Goal: Information Seeking & Learning: Learn about a topic

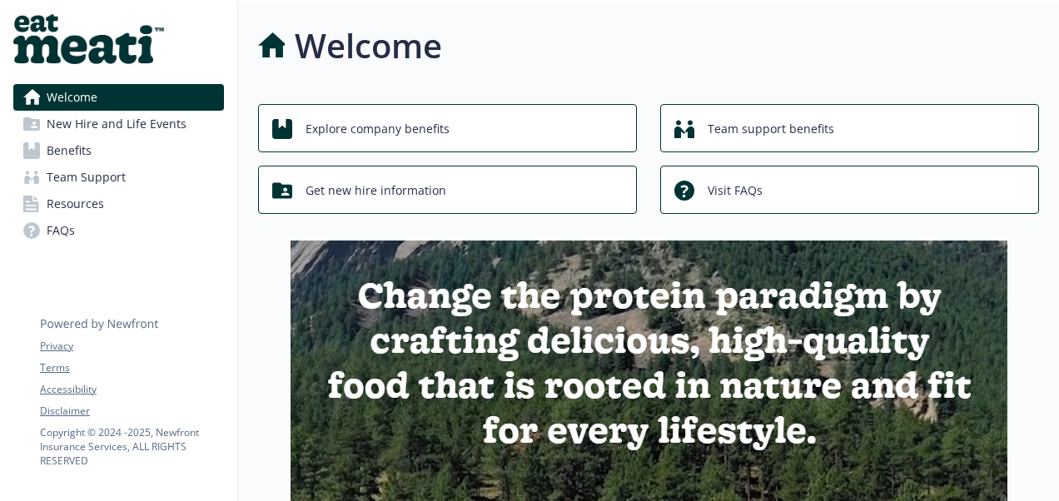
click at [121, 113] on span "New Hire and Life Events" at bounding box center [117, 124] width 140 height 27
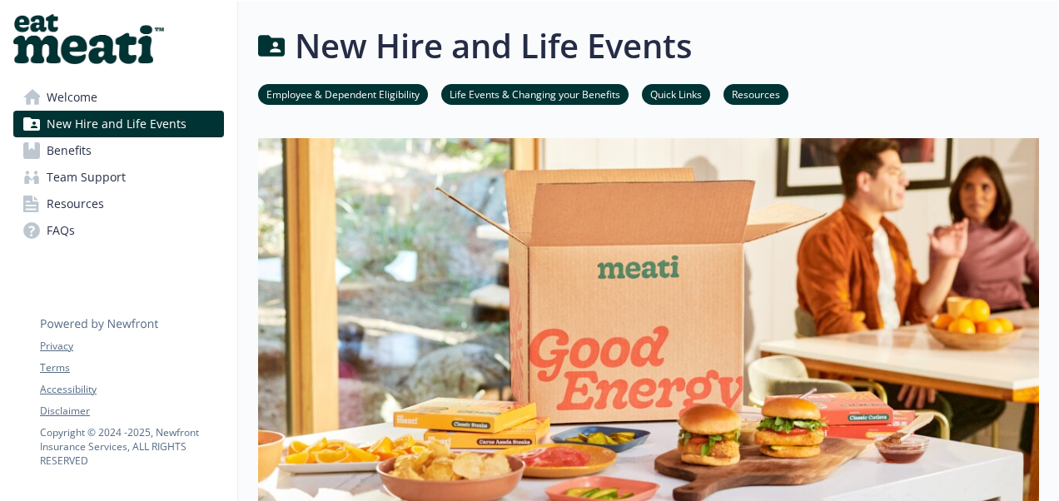
click at [531, 93] on link "Life Events & Changing your Benefits" at bounding box center [534, 94] width 187 height 16
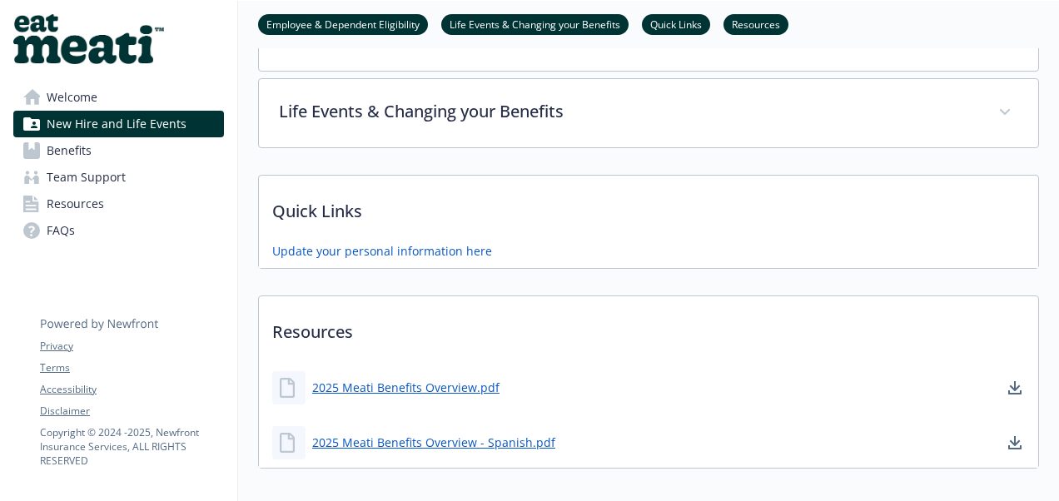
scroll to position [562, 12]
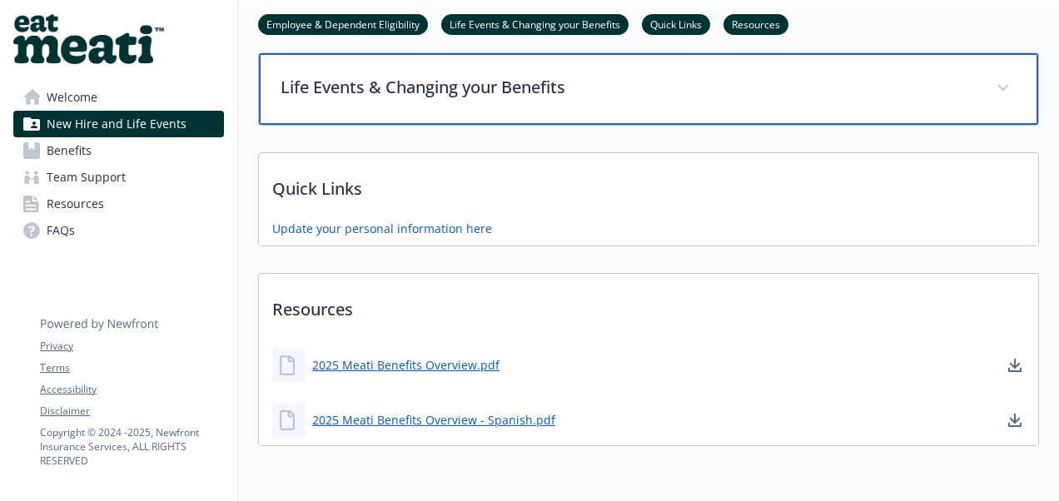
drag, startPoint x: 461, startPoint y: 82, endPoint x: 440, endPoint y: 77, distance: 21.4
click at [463, 81] on p "Life Events & Changing your Benefits" at bounding box center [629, 87] width 696 height 25
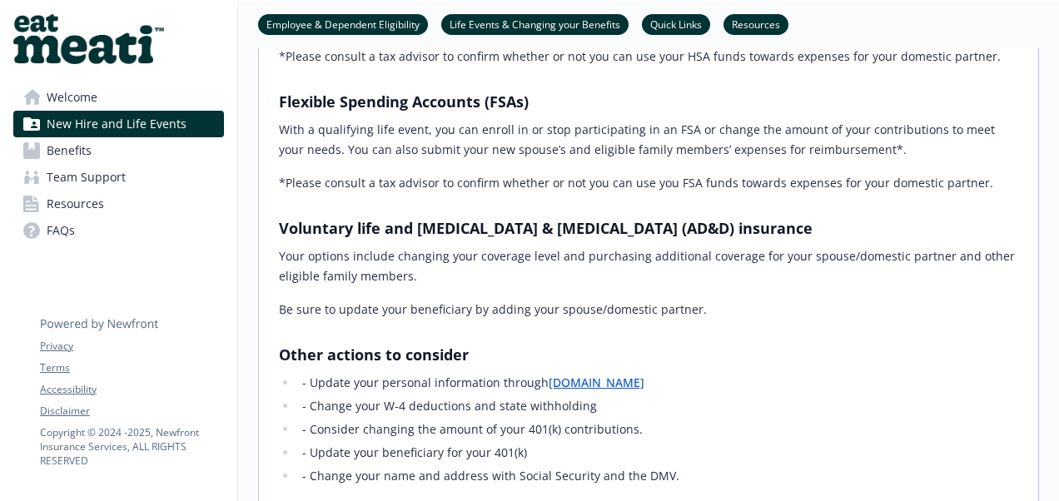
scroll to position [1086, 12]
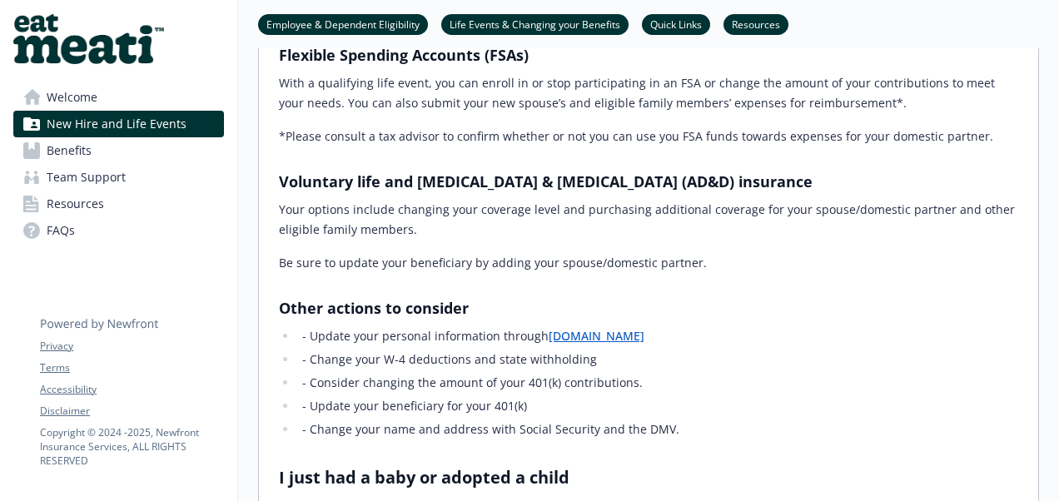
click at [150, 148] on link "Benefits" at bounding box center [118, 150] width 211 height 27
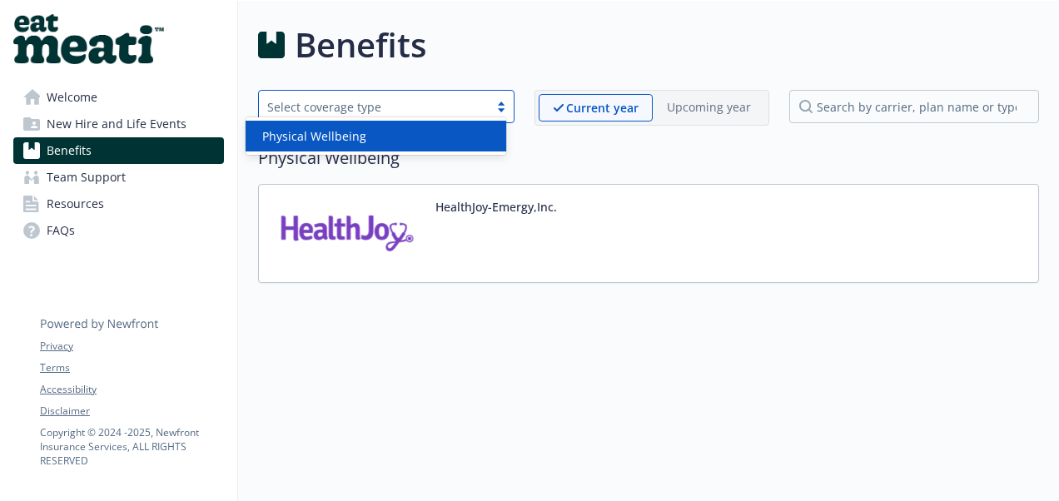
click at [413, 97] on div "Select coverage type" at bounding box center [374, 107] width 230 height 21
click at [112, 120] on span "New Hire and Life Events" at bounding box center [117, 124] width 140 height 27
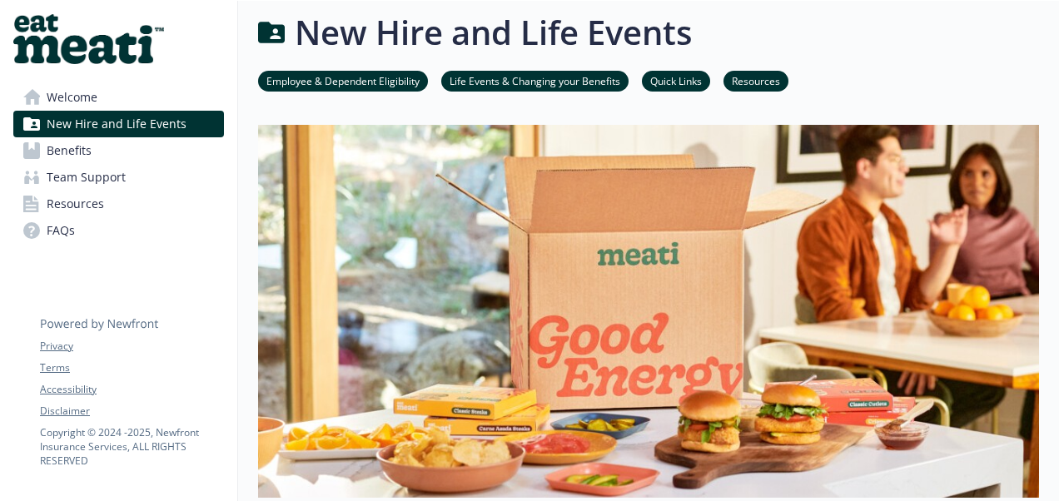
click at [303, 86] on link "Employee & Dependent Eligibility" at bounding box center [343, 80] width 170 height 16
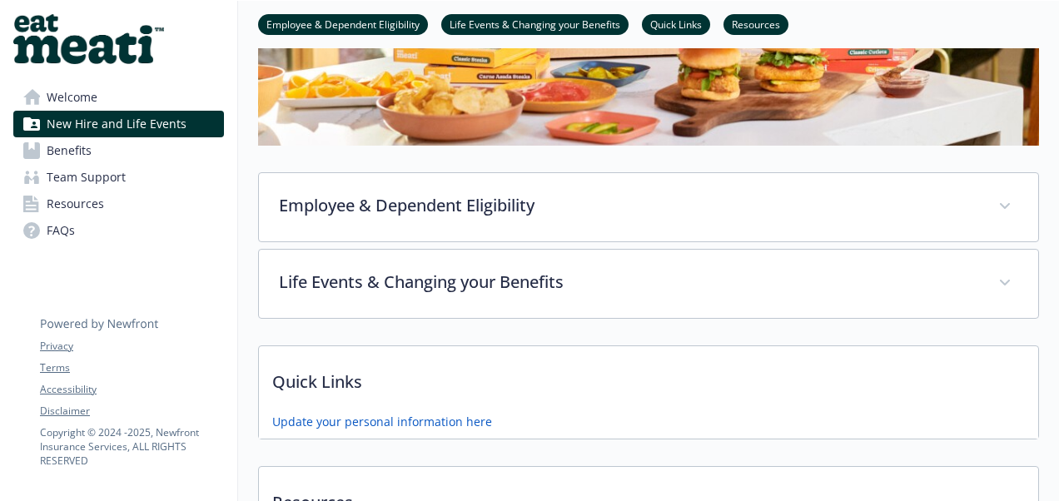
scroll to position [486, 12]
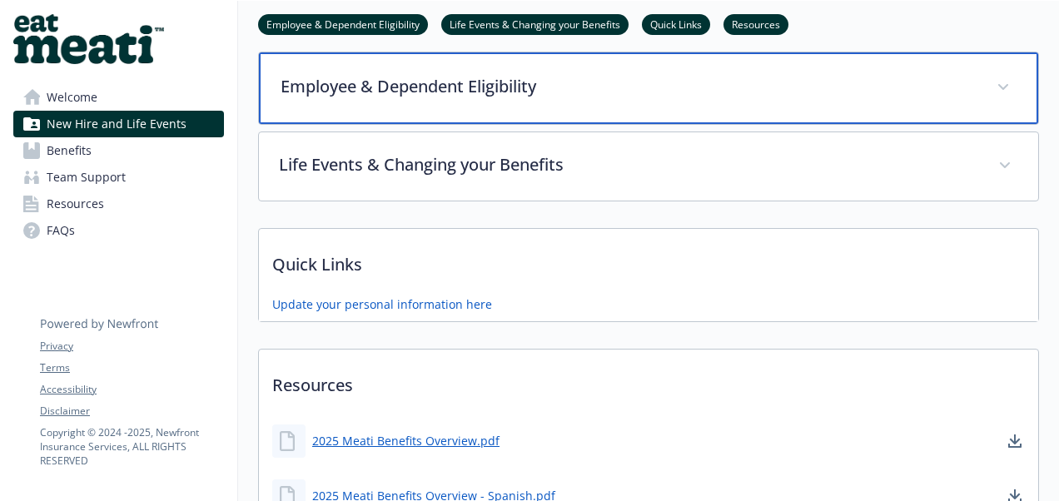
click at [501, 101] on div "Employee & Dependent Eligibility" at bounding box center [648, 88] width 779 height 72
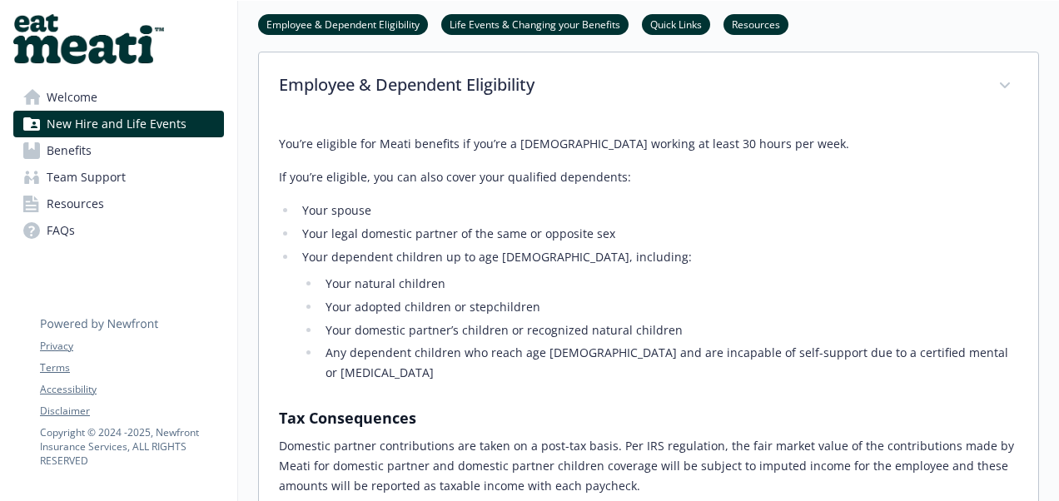
click at [47, 180] on span "Team Support" at bounding box center [86, 177] width 79 height 27
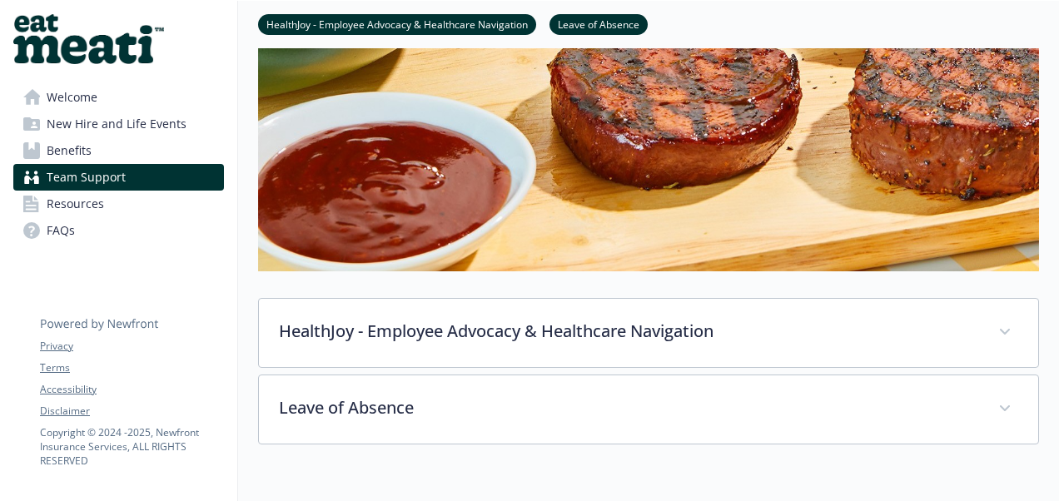
scroll to position [486, 12]
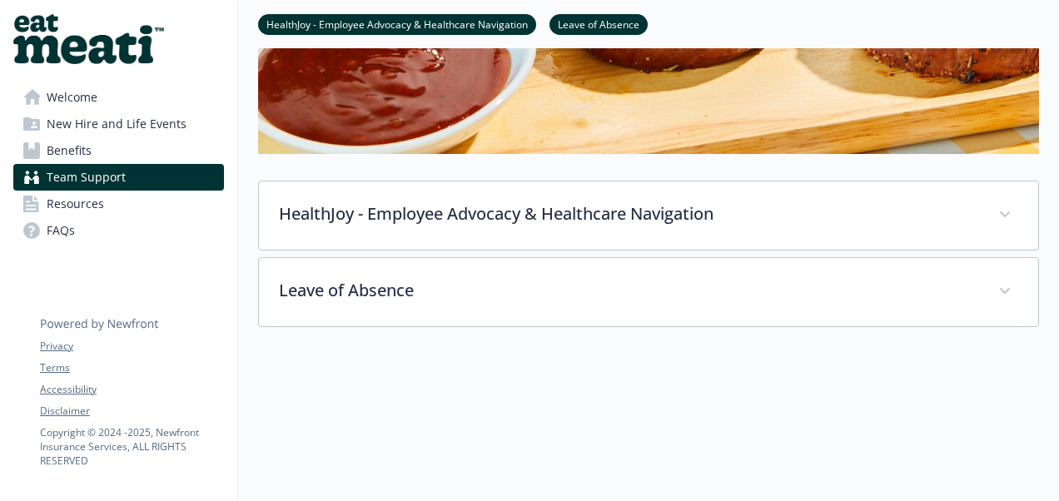
click at [120, 118] on span "New Hire and Life Events" at bounding box center [117, 124] width 140 height 27
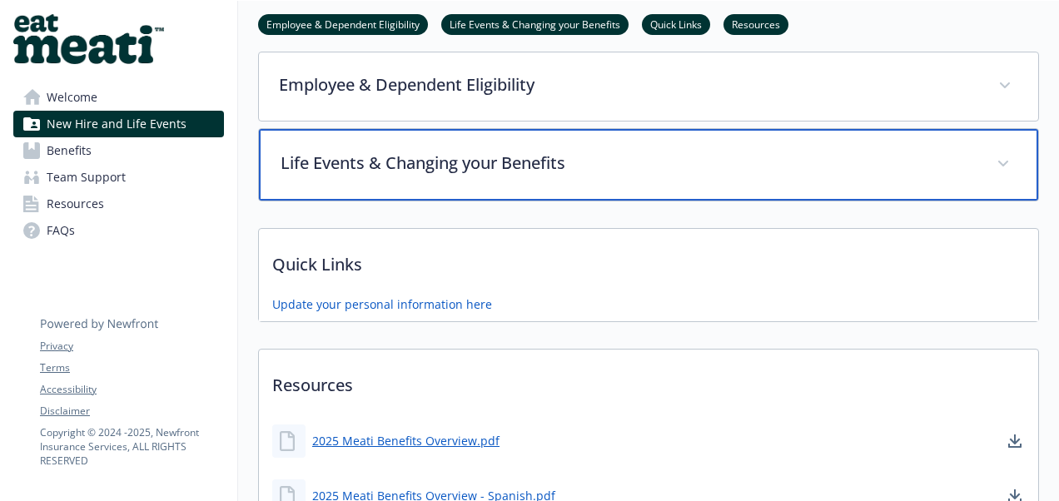
click at [590, 167] on p "Life Events & Changing your Benefits" at bounding box center [629, 163] width 696 height 25
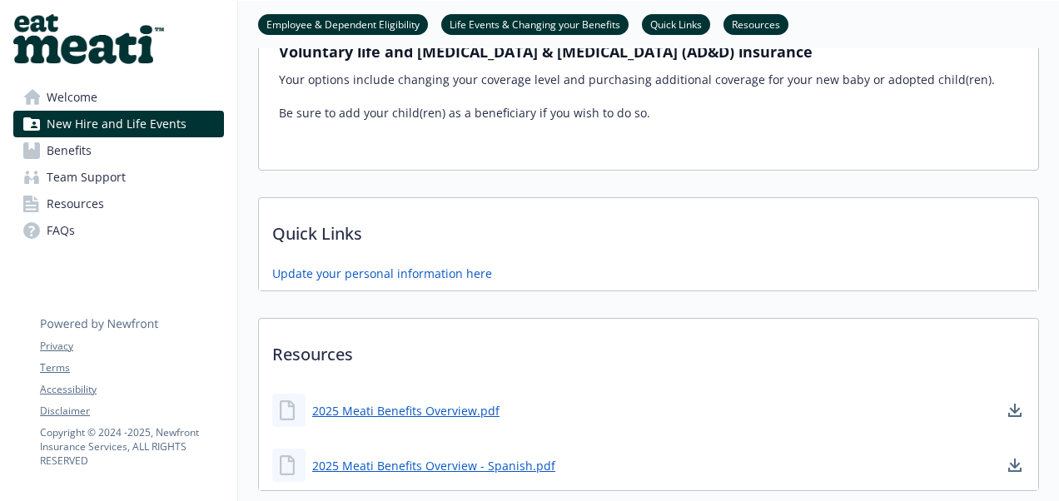
scroll to position [2068, 12]
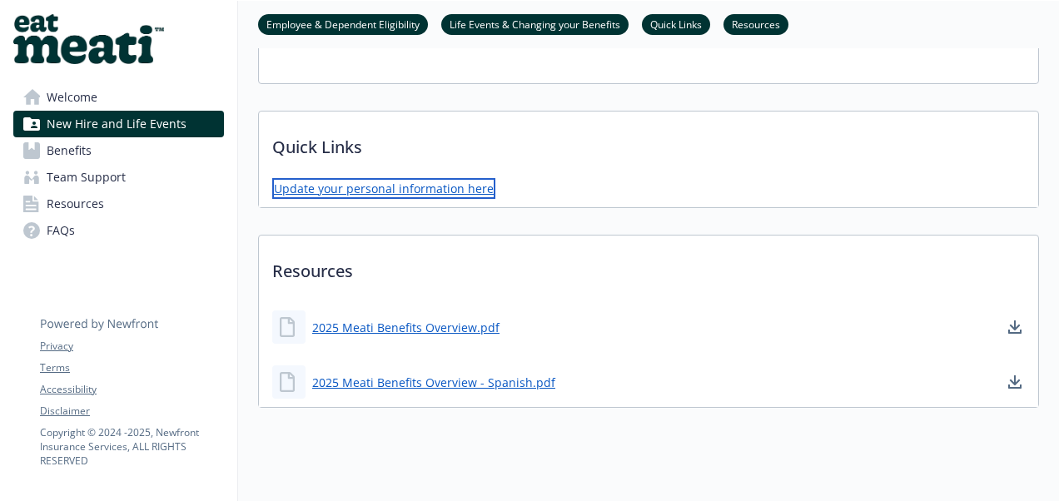
click at [448, 178] on link "Update your personal information here" at bounding box center [383, 188] width 223 height 21
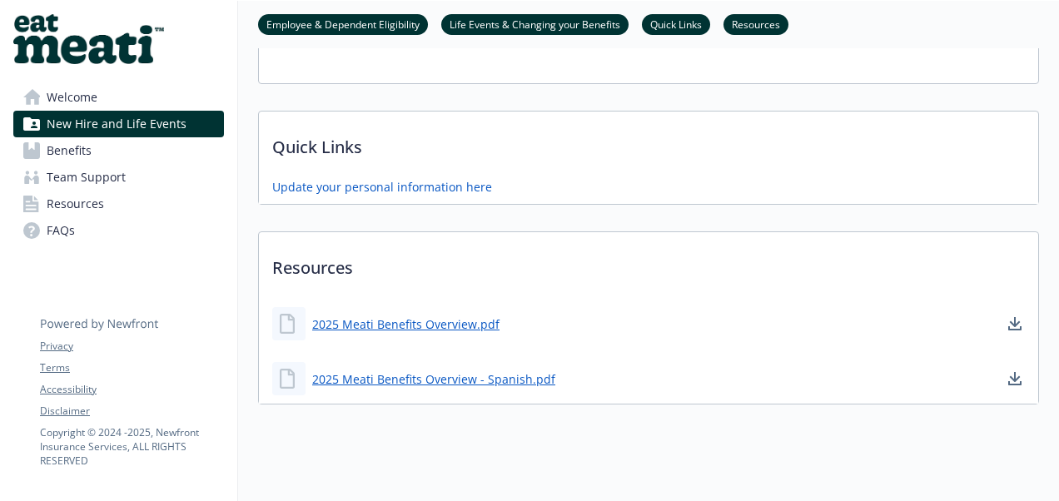
click at [82, 148] on link "Benefits" at bounding box center [118, 150] width 211 height 27
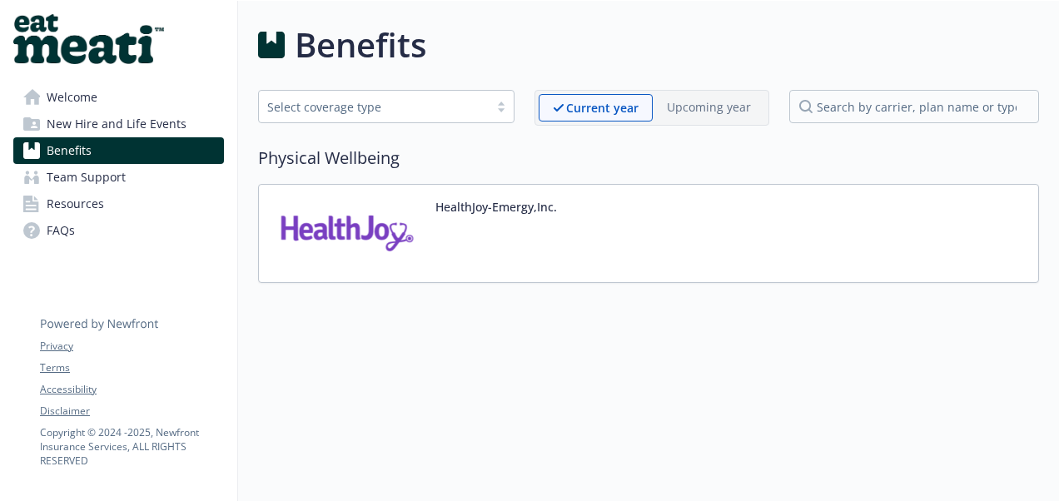
scroll to position [13, 12]
click at [74, 98] on span "Welcome" at bounding box center [72, 97] width 51 height 27
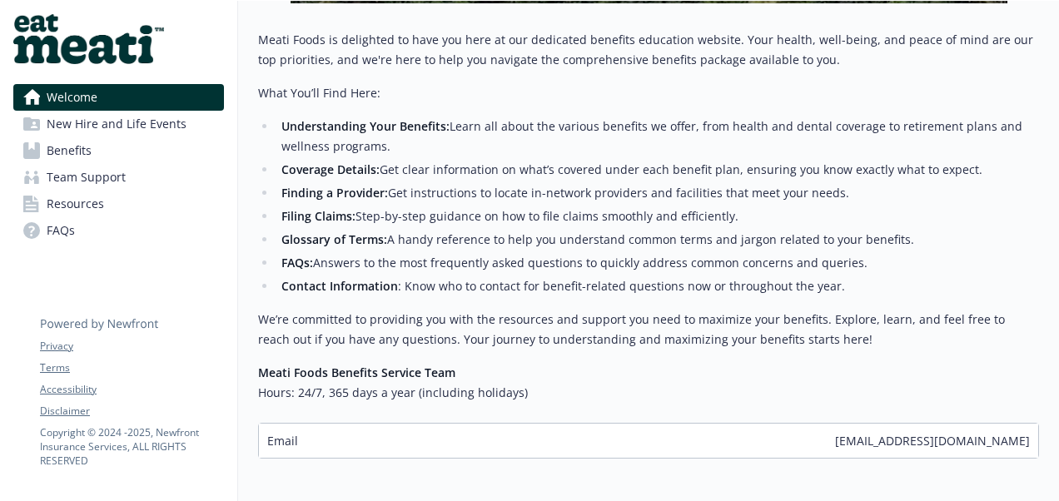
scroll to position [597, 12]
